Goal: Task Accomplishment & Management: Manage account settings

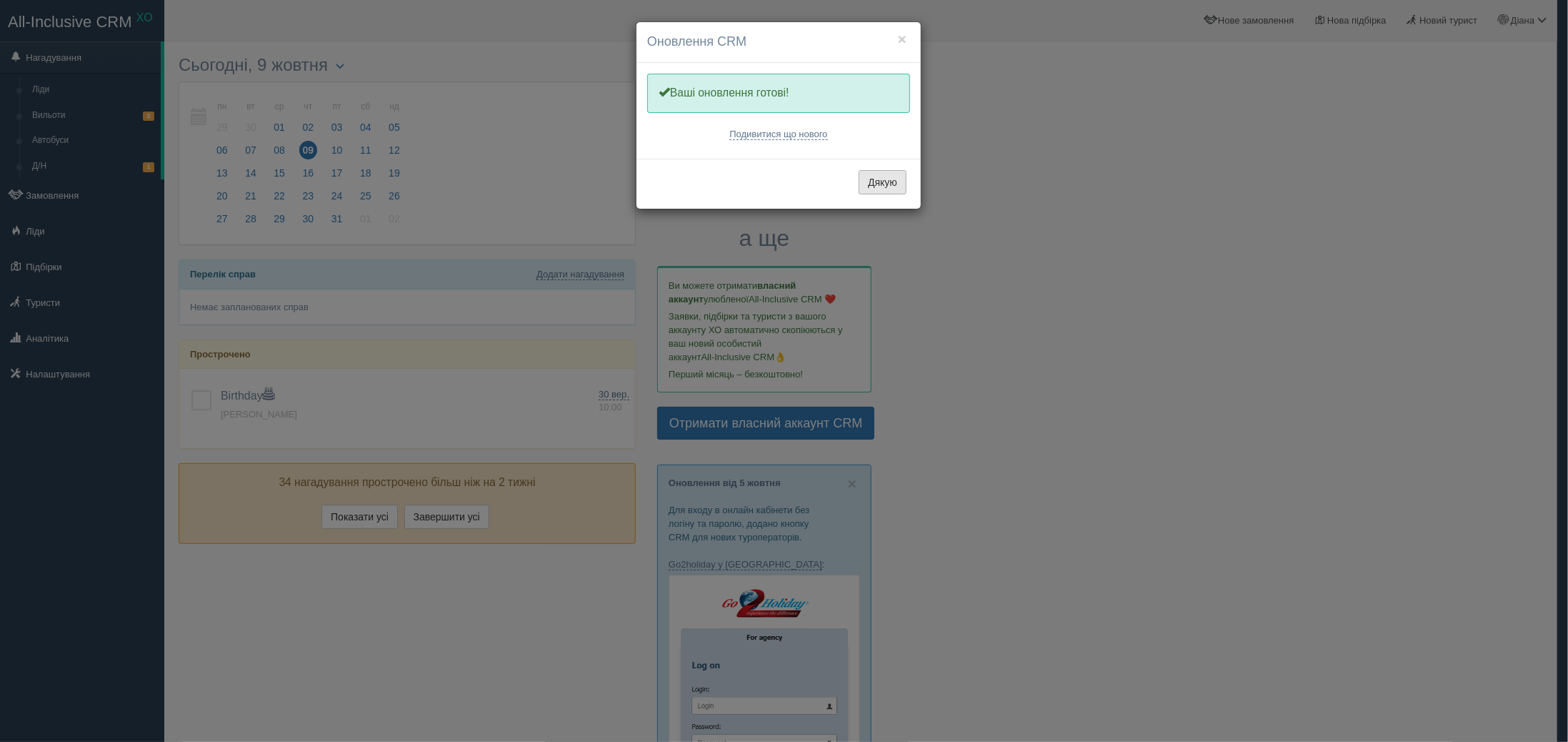
click at [873, 188] on button "Дякую" at bounding box center [882, 182] width 48 height 25
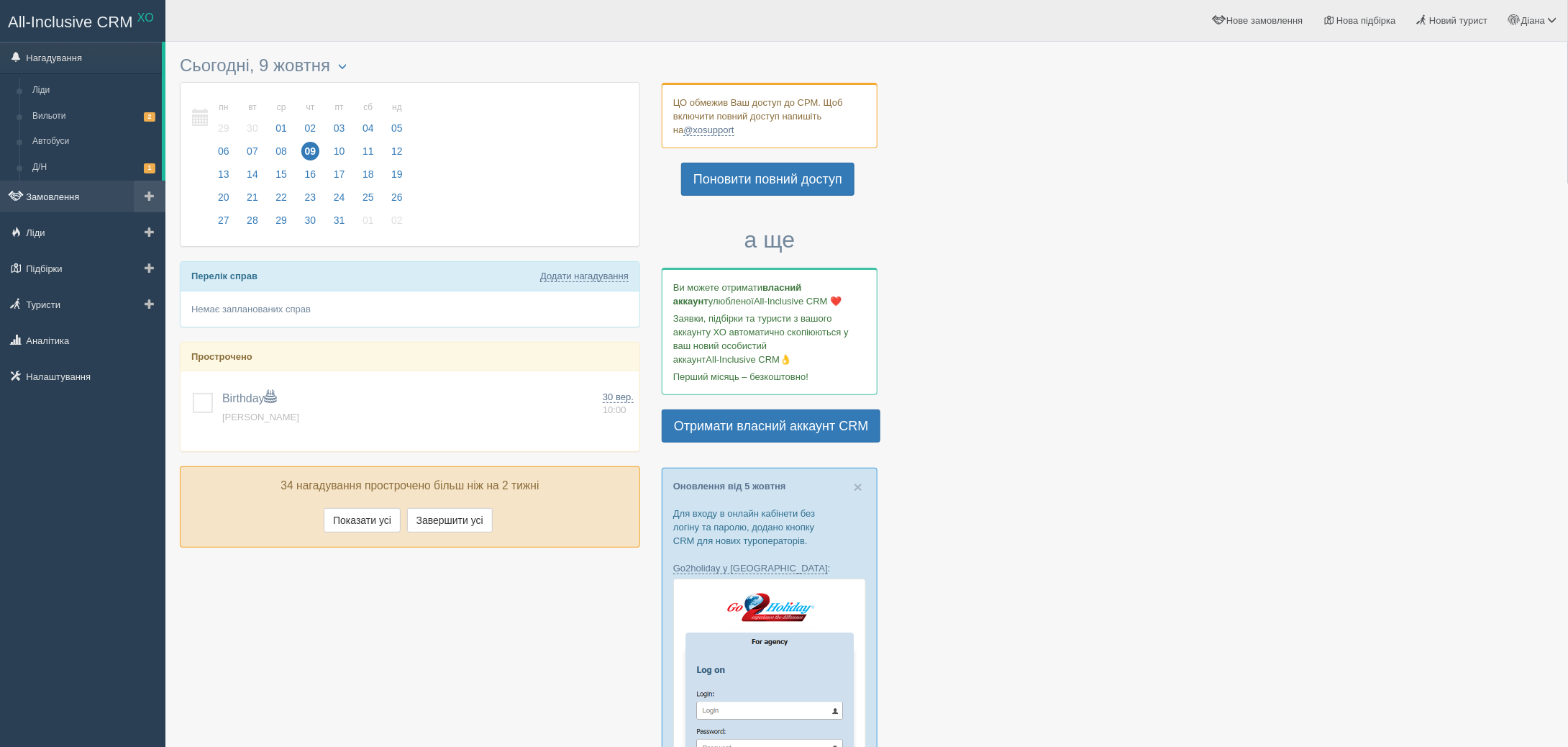
click at [91, 196] on link "Замовлення" at bounding box center [82, 196] width 165 height 31
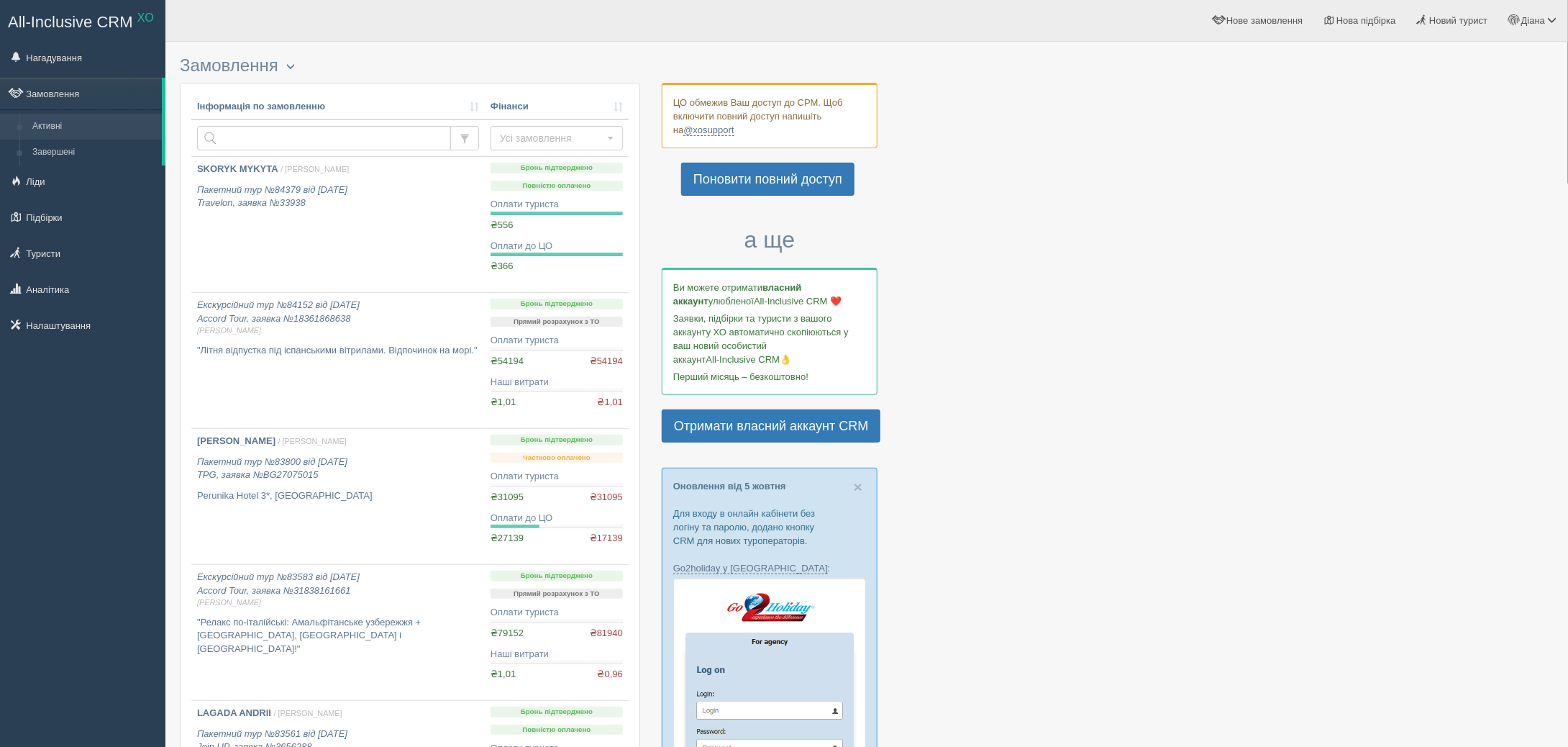
click at [250, 115] on th "Інформація по замовленню" at bounding box center [338, 107] width 294 height 26
click at [256, 137] on input "text" at bounding box center [323, 138] width 254 height 25
type input "klymenko"
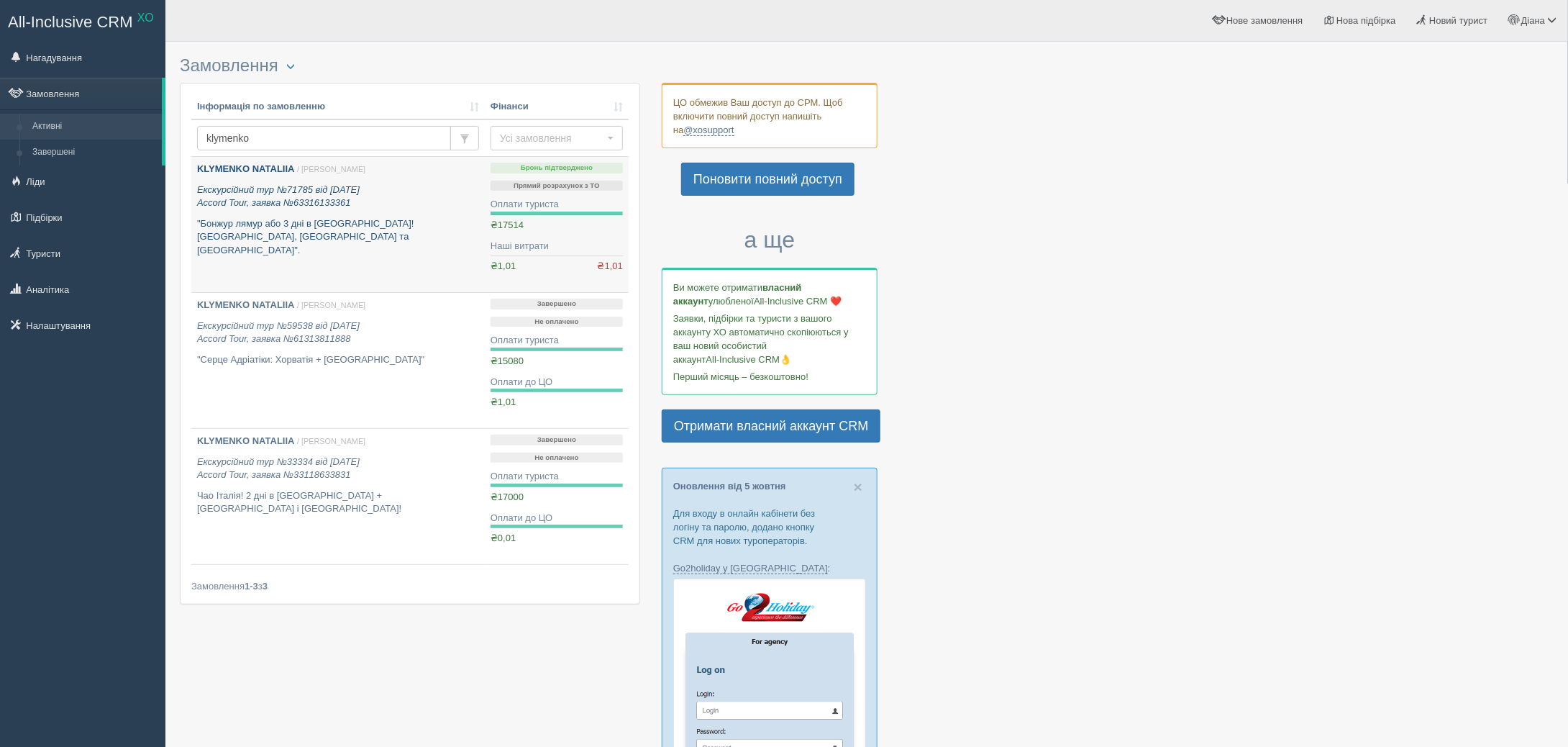
click at [332, 184] on icon "Екскурсійний тур №71785 від [DATE] Accord Tour, заявка №63316133361" at bounding box center [278, 196] width 162 height 25
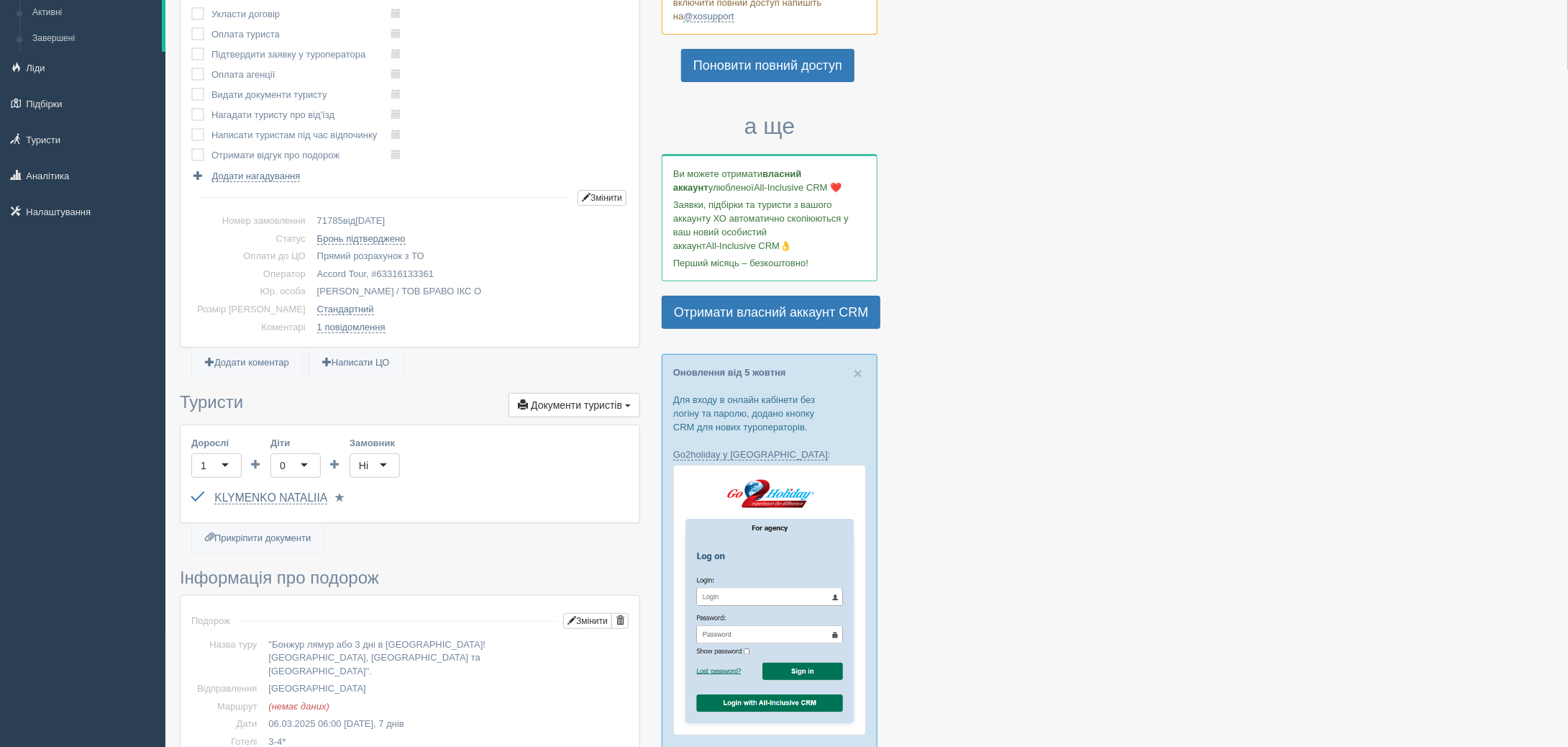
scroll to position [144, 0]
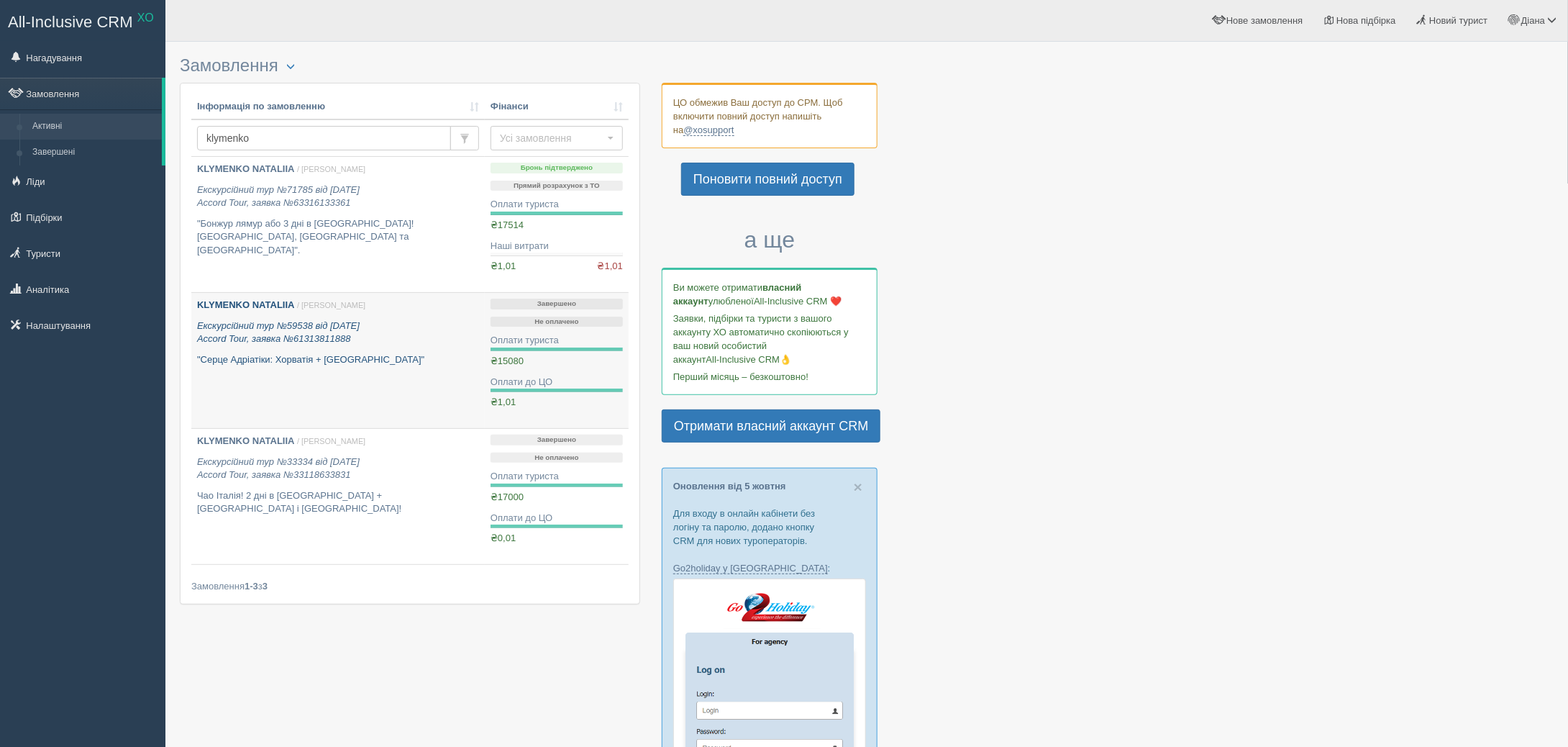
click at [409, 306] on p "KLYMENKO NATALIIA / Діана Н." at bounding box center [338, 306] width 282 height 13
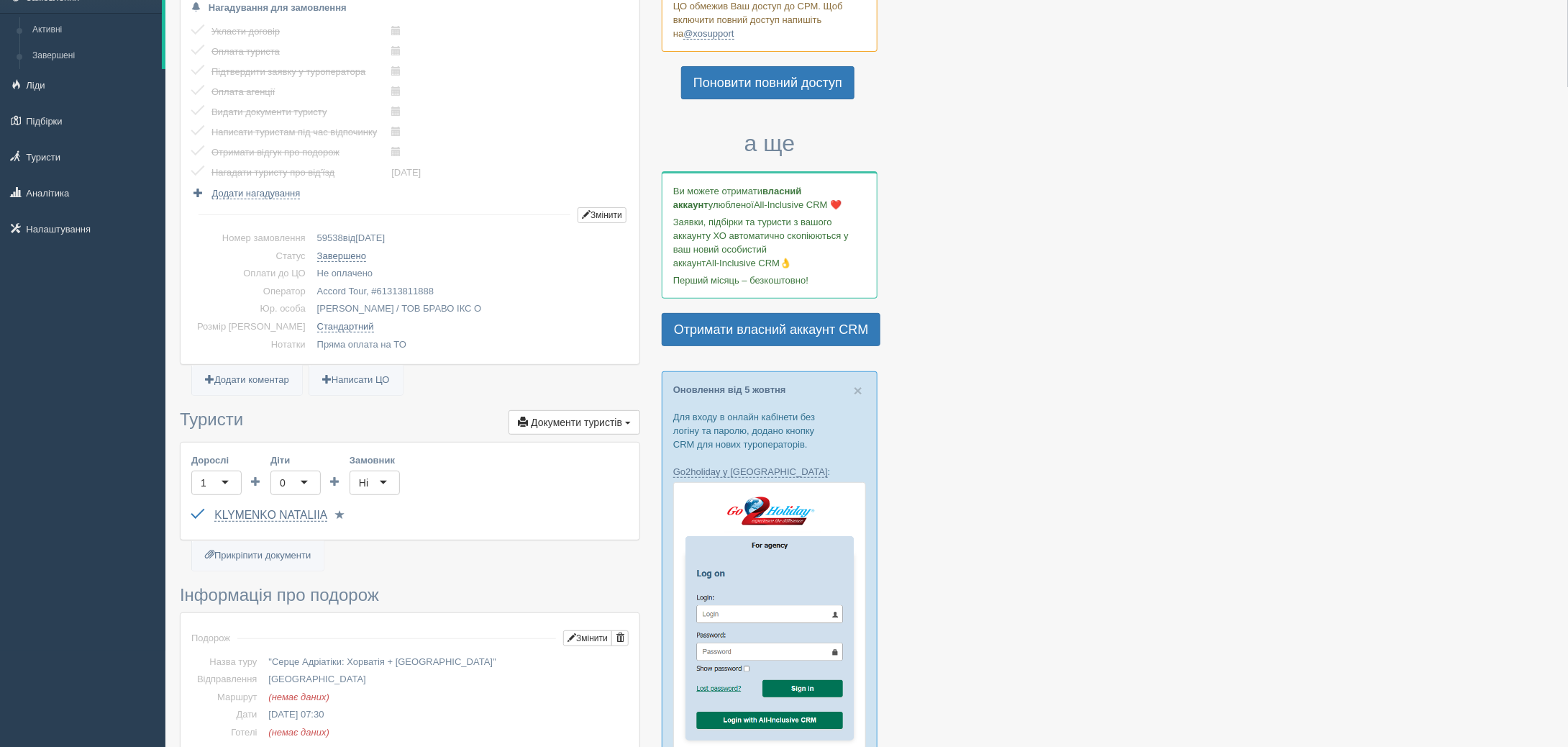
scroll to position [144, 0]
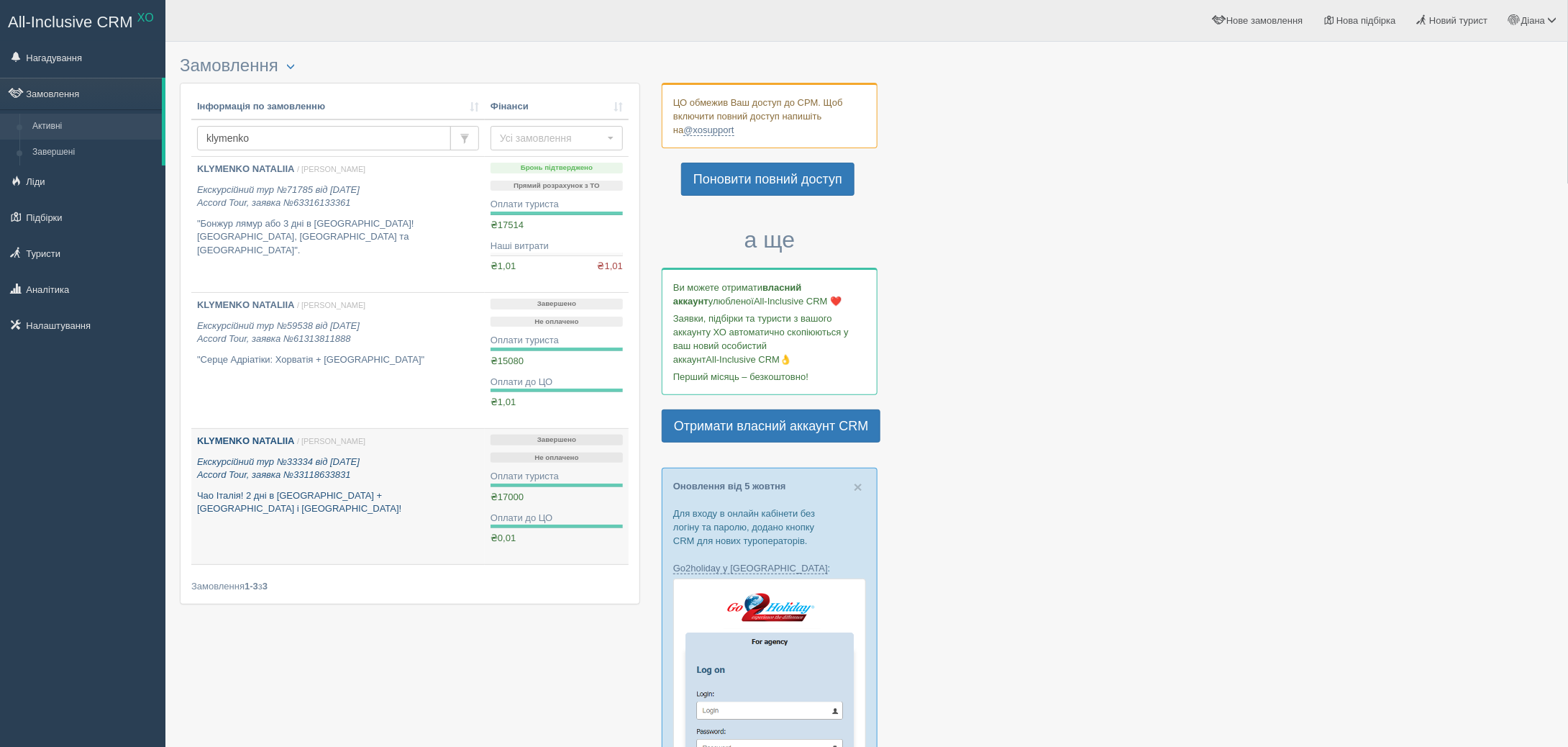
click at [285, 462] on icon "Екскурсійний тур №33334 від [DATE] Accord Tour, заявка №33118633831" at bounding box center [278, 468] width 162 height 25
